Goal: Information Seeking & Learning: Learn about a topic

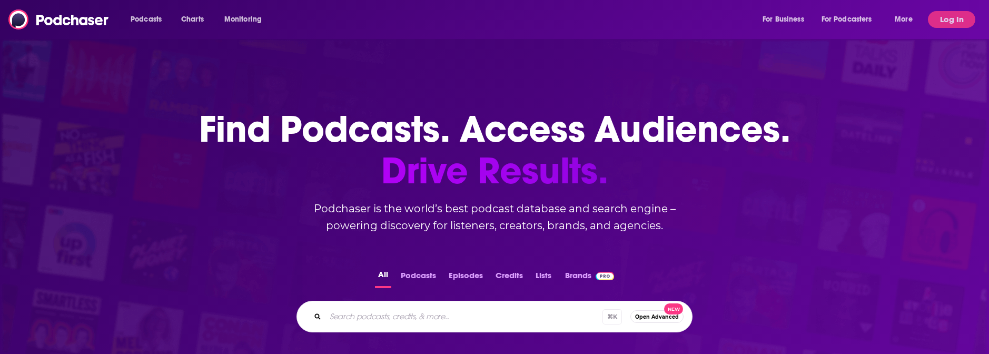
click at [423, 313] on input "Search podcasts, credits, & more..." at bounding box center [464, 316] width 277 height 17
click at [951, 13] on button "Log In" at bounding box center [951, 19] width 47 height 17
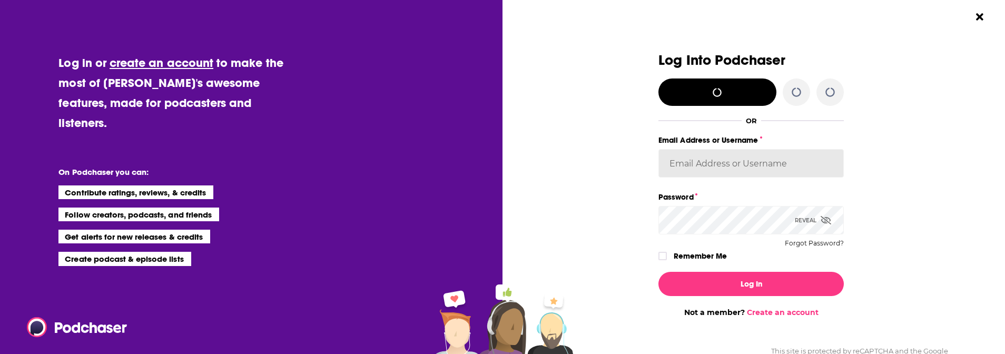
type input "[EMAIL_ADDRESS][DOMAIN_NAME]"
click at [740, 296] on div "Log In Not a member? Create an account" at bounding box center [751, 290] width 185 height 54
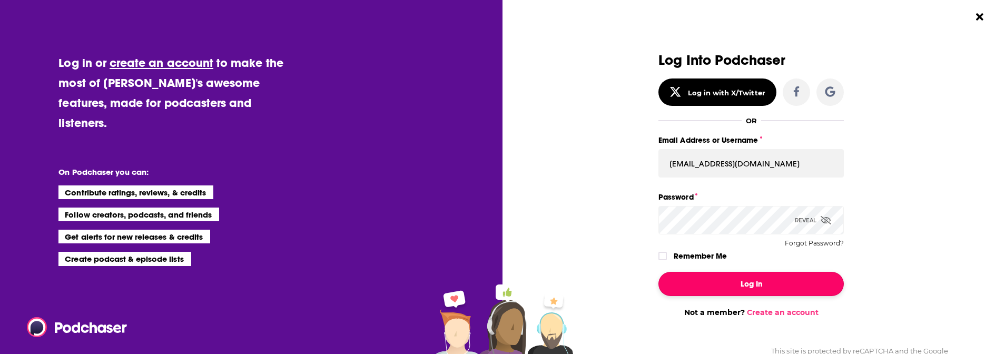
click at [740, 278] on button "Log In" at bounding box center [751, 284] width 185 height 24
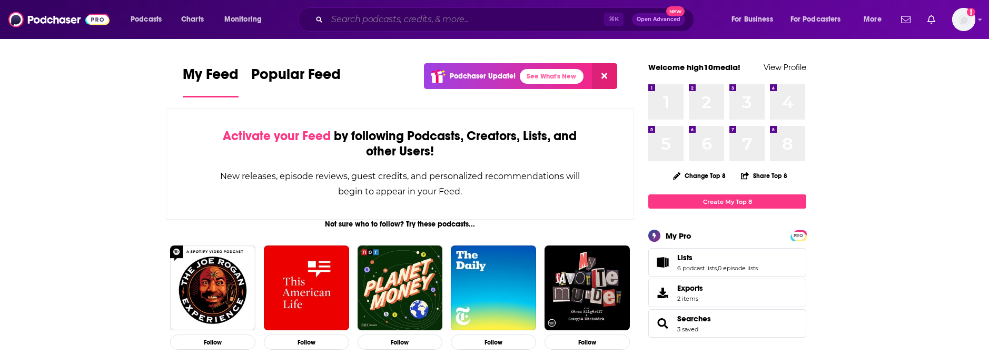
click at [437, 23] on input "Search podcasts, credits, & more..." at bounding box center [465, 19] width 277 height 17
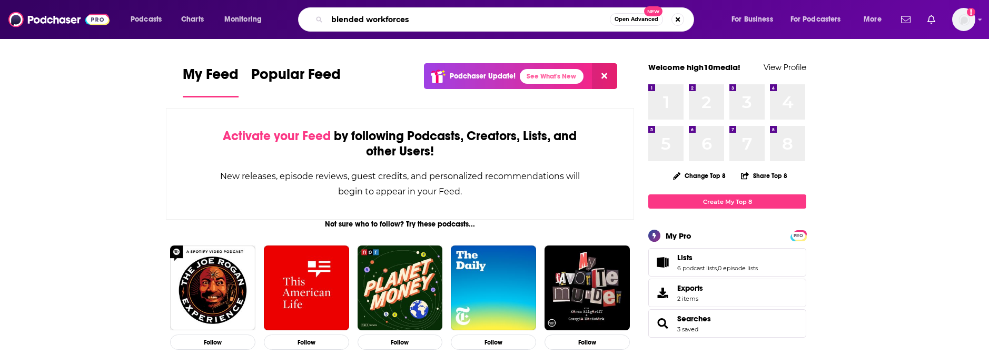
type input "blended workforces"
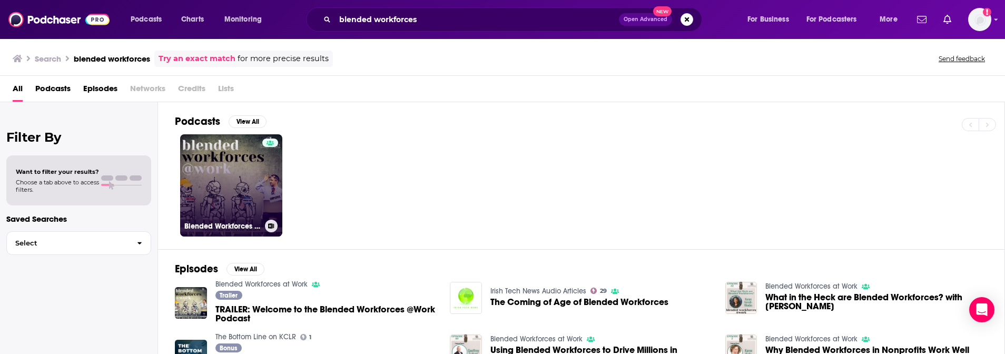
click at [221, 155] on link "Blended Workforces at Work" at bounding box center [231, 185] width 102 height 102
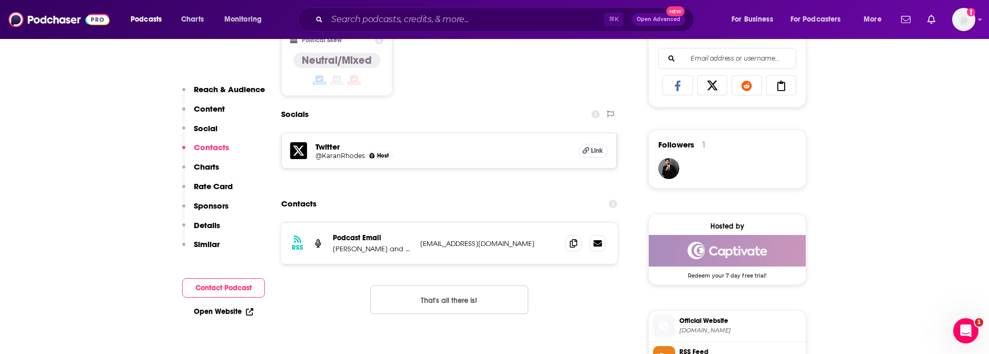
scroll to position [682, 0]
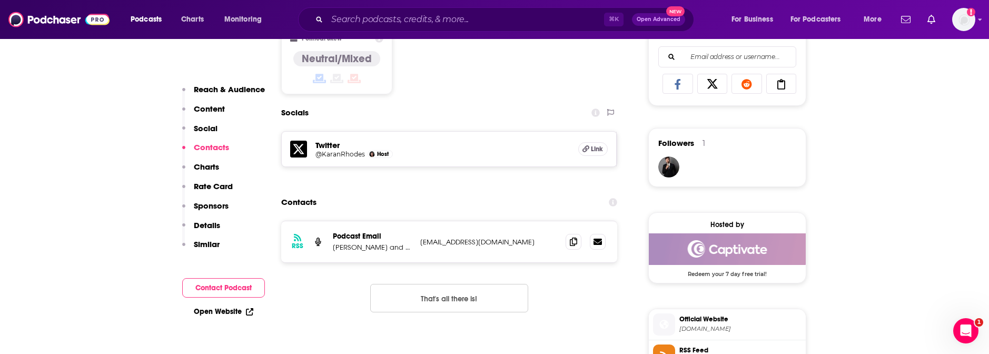
click at [328, 152] on h5 "@KaranRhodes" at bounding box center [341, 154] width 50 height 8
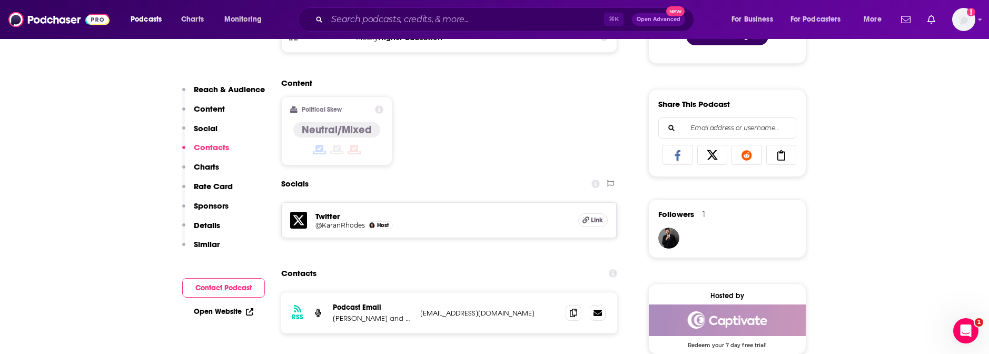
scroll to position [708, 0]
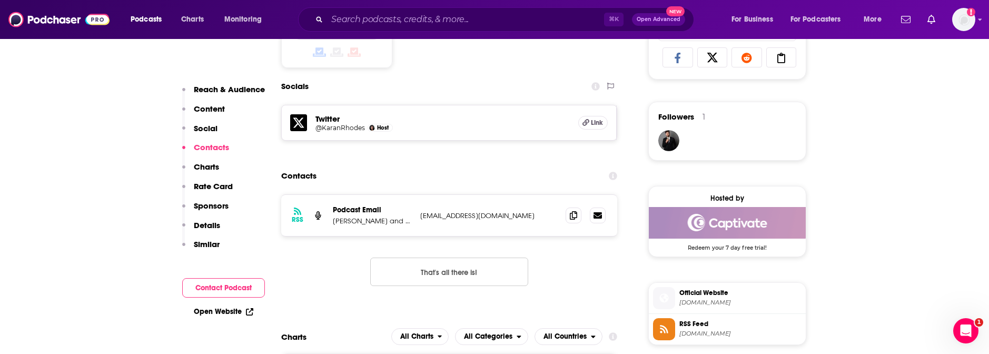
click at [742, 305] on span "[DOMAIN_NAME]" at bounding box center [741, 303] width 122 height 8
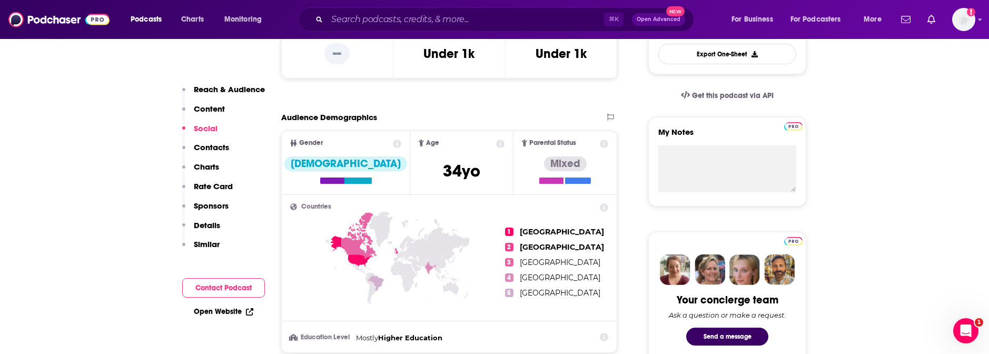
scroll to position [150, 0]
